Goal: Information Seeking & Learning: Check status

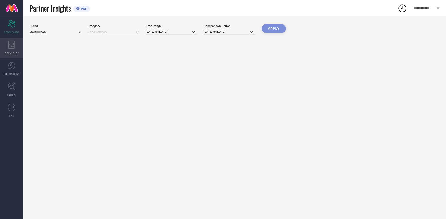
click at [8, 46] on icon at bounding box center [11, 45] width 7 height 8
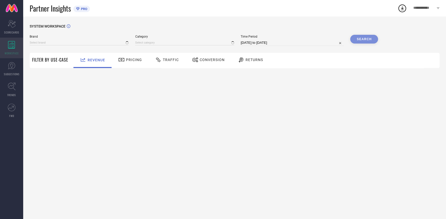
type input "MADHURAM"
type input "All"
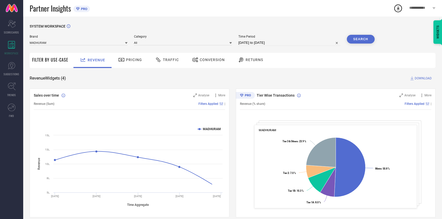
click at [251, 58] on span "Returns" at bounding box center [255, 60] width 18 height 4
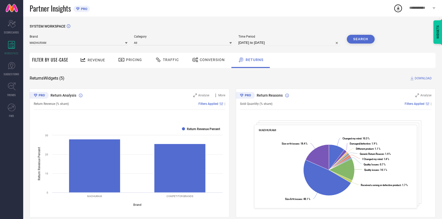
click at [248, 44] on input "[DATE] to [DATE]" at bounding box center [290, 43] width 102 height 6
select select "7"
select select "2025"
select select "8"
select select "2025"
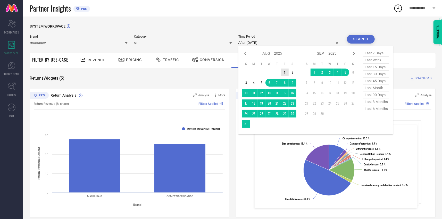
click at [287, 74] on td "1" at bounding box center [285, 73] width 8 height 8
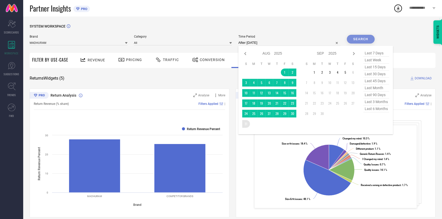
type input "[DATE] to [DATE]"
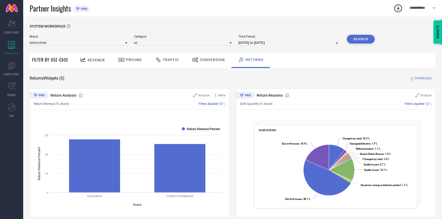
click at [360, 37] on button "Search" at bounding box center [361, 39] width 28 height 9
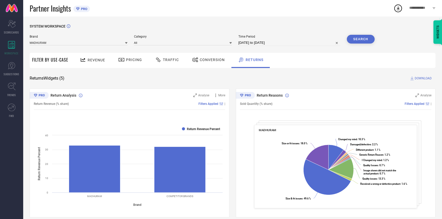
click at [215, 61] on span "Conversion" at bounding box center [212, 60] width 25 height 4
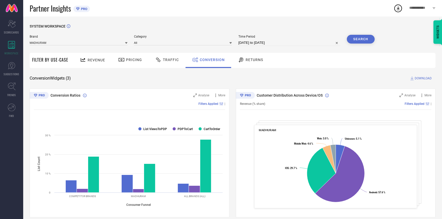
click at [171, 60] on span "Traffic" at bounding box center [171, 60] width 16 height 4
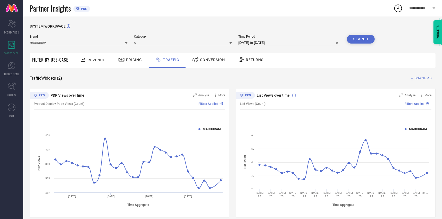
click at [132, 60] on span "Pricing" at bounding box center [134, 60] width 16 height 4
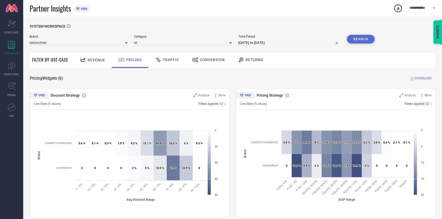
click at [98, 60] on span "Revenue" at bounding box center [97, 60] width 18 height 4
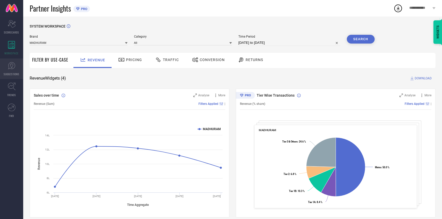
click at [13, 69] on icon at bounding box center [12, 66] width 8 height 8
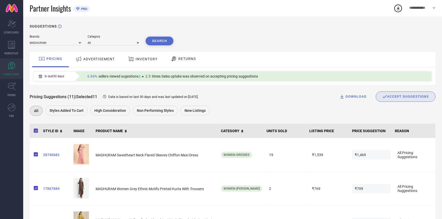
click at [190, 61] on span "RETURNS" at bounding box center [187, 59] width 18 height 4
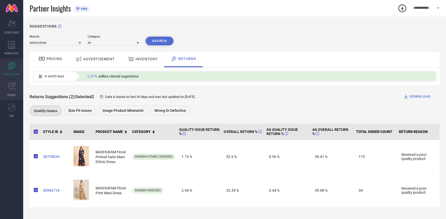
click at [12, 86] on icon at bounding box center [12, 87] width 8 height 8
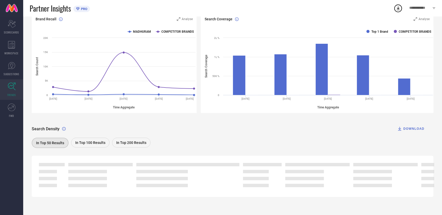
scroll to position [61, 0]
click at [11, 107] on icon at bounding box center [12, 108] width 8 height 8
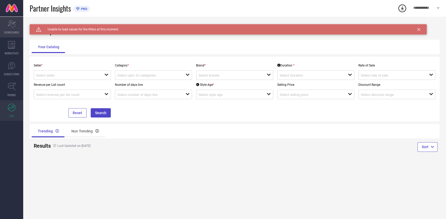
click at [10, 24] on icon at bounding box center [12, 24] width 8 height 8
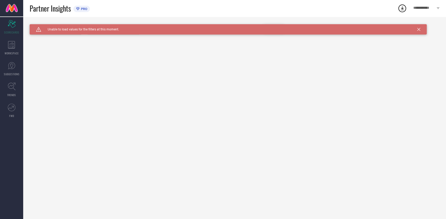
type input "All"
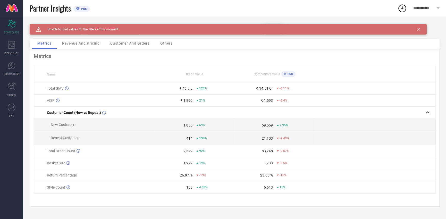
click at [419, 29] on icon at bounding box center [418, 29] width 3 height 3
